Goal: Navigation & Orientation: Find specific page/section

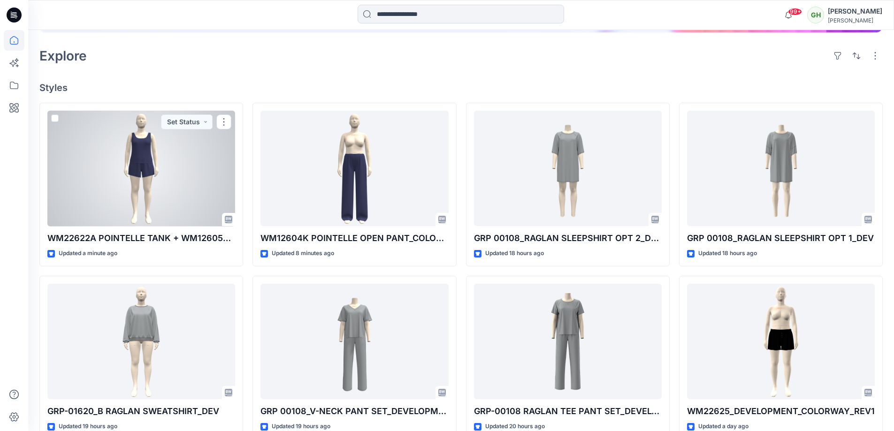
scroll to position [149, 0]
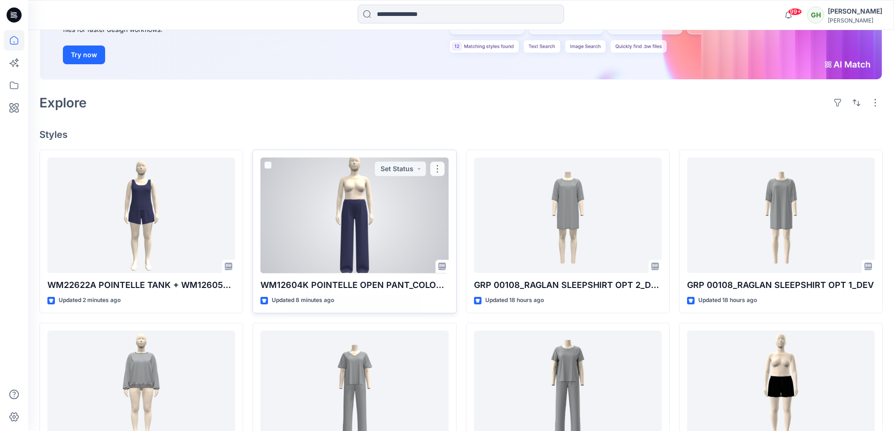
click at [354, 244] on div at bounding box center [354, 216] width 188 height 116
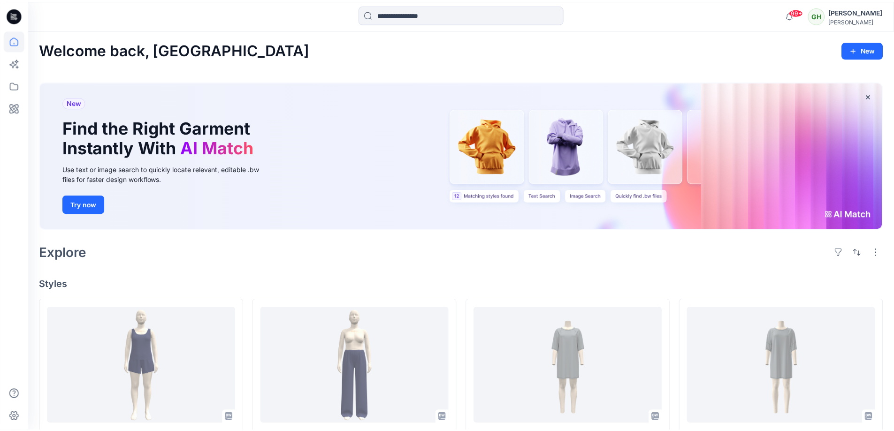
scroll to position [149, 0]
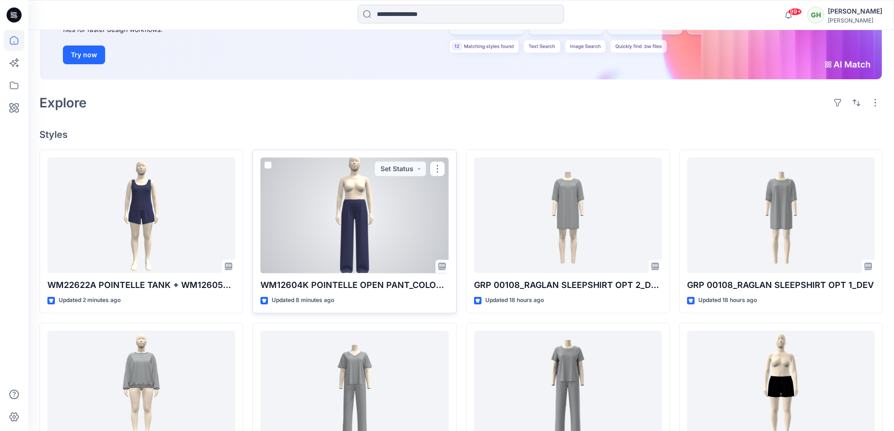
click at [405, 245] on div at bounding box center [354, 216] width 188 height 116
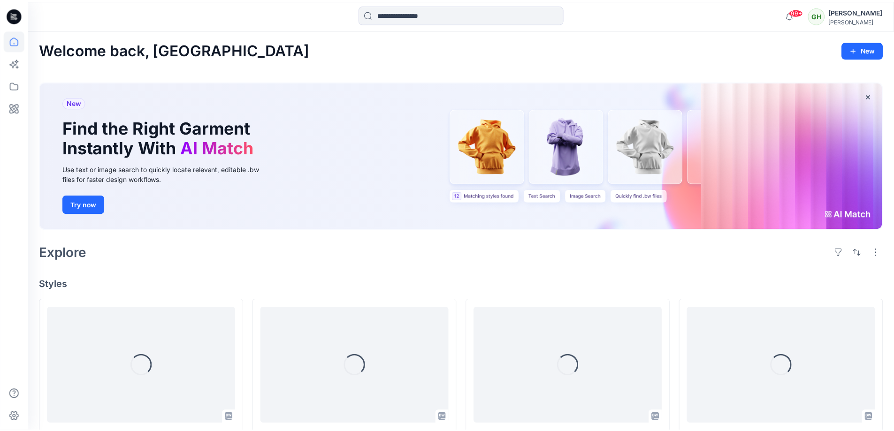
scroll to position [149, 0]
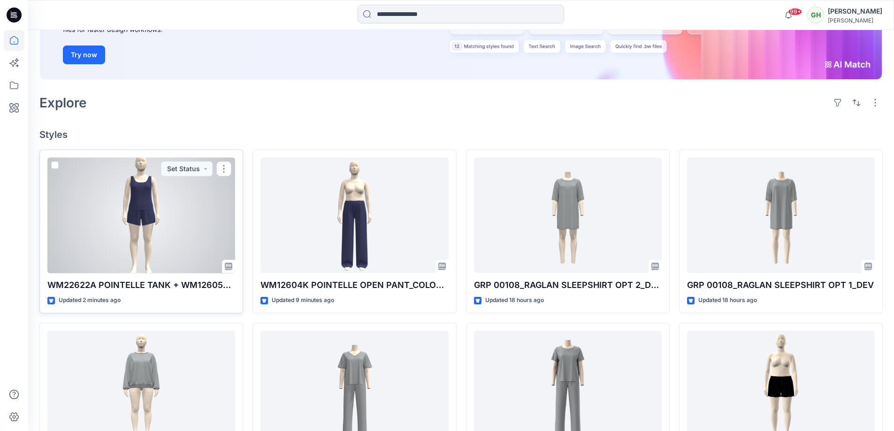
click at [148, 222] on div at bounding box center [141, 216] width 188 height 116
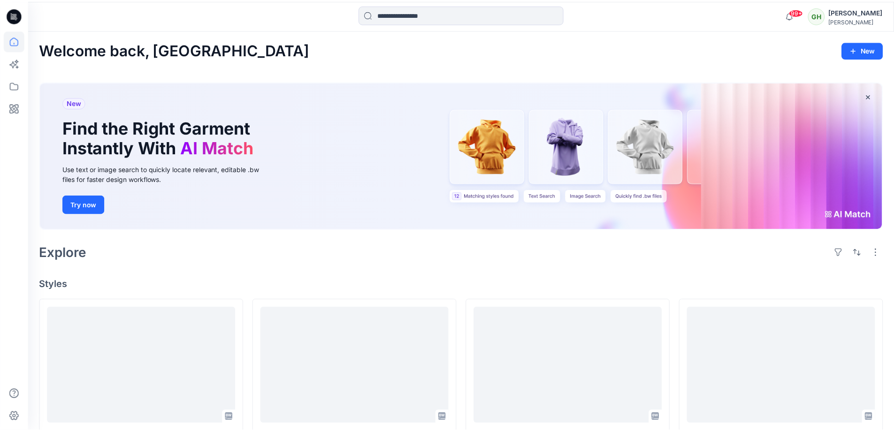
scroll to position [149, 0]
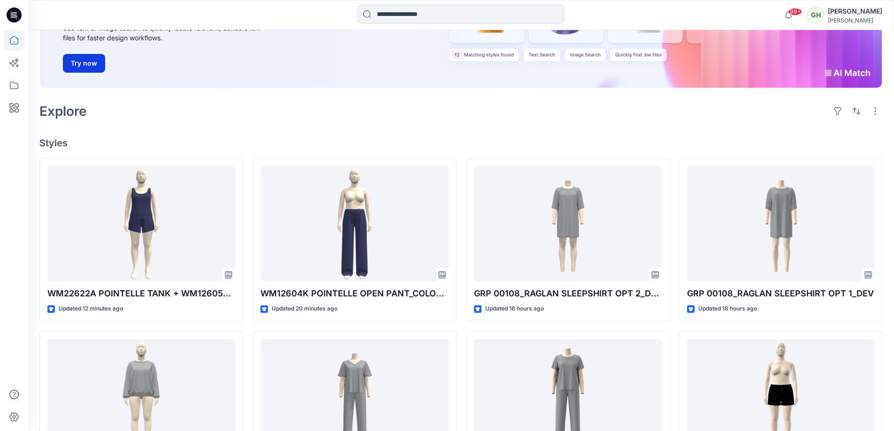
scroll to position [141, 0]
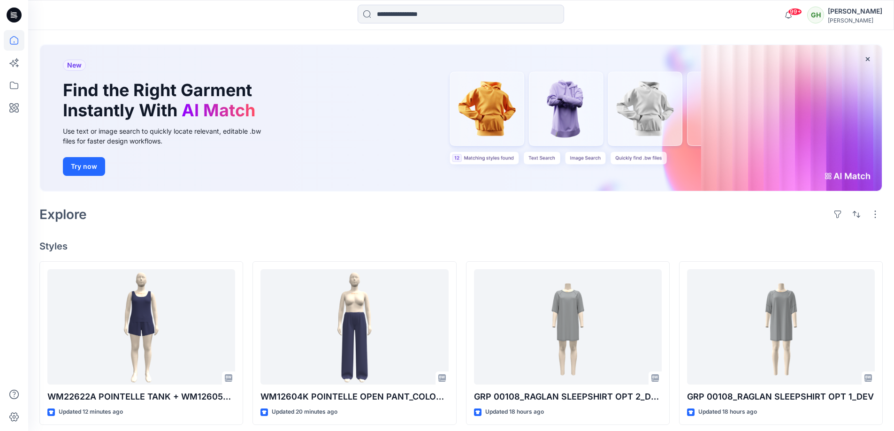
scroll to position [141, 0]
